Goal: Transaction & Acquisition: Purchase product/service

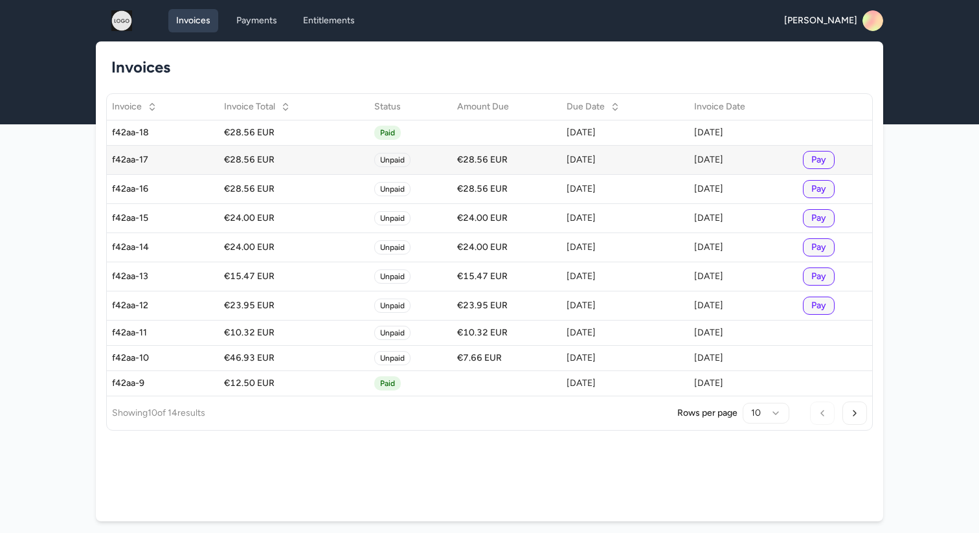
click at [822, 166] on button "Pay" at bounding box center [819, 160] width 32 height 18
click at [259, 27] on link "Payments" at bounding box center [257, 20] width 56 height 23
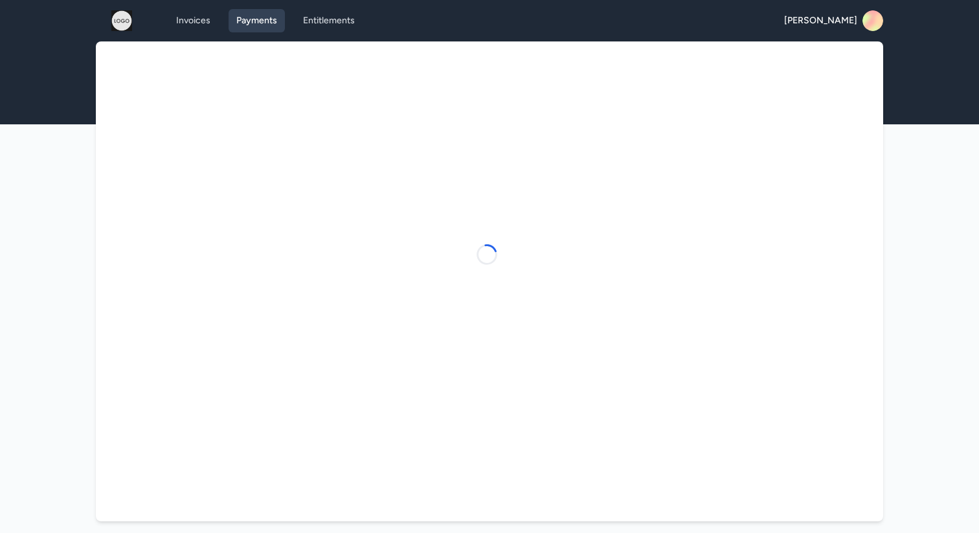
click at [259, 27] on link "Payments" at bounding box center [257, 20] width 56 height 23
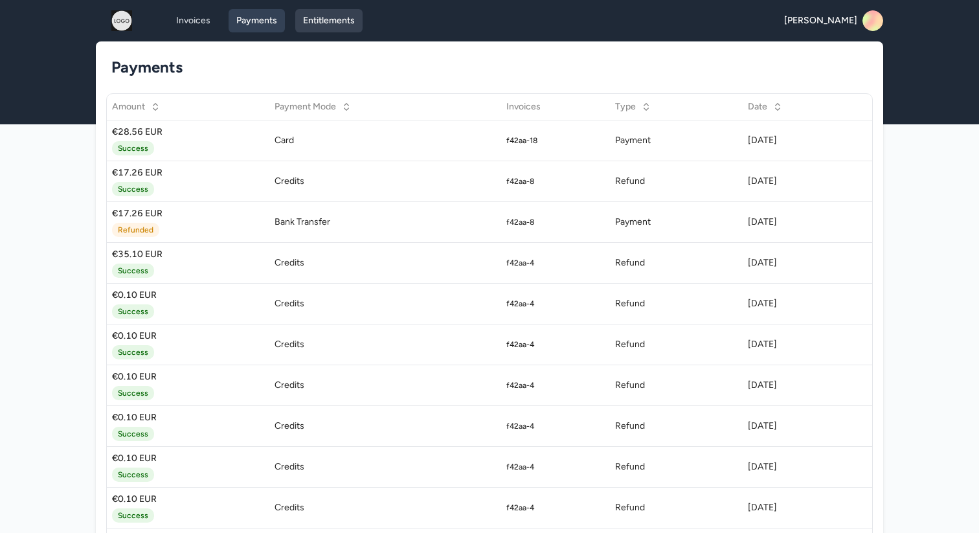
click at [319, 27] on link "Entitlements" at bounding box center [328, 20] width 67 height 23
